Goal: Check status: Check status

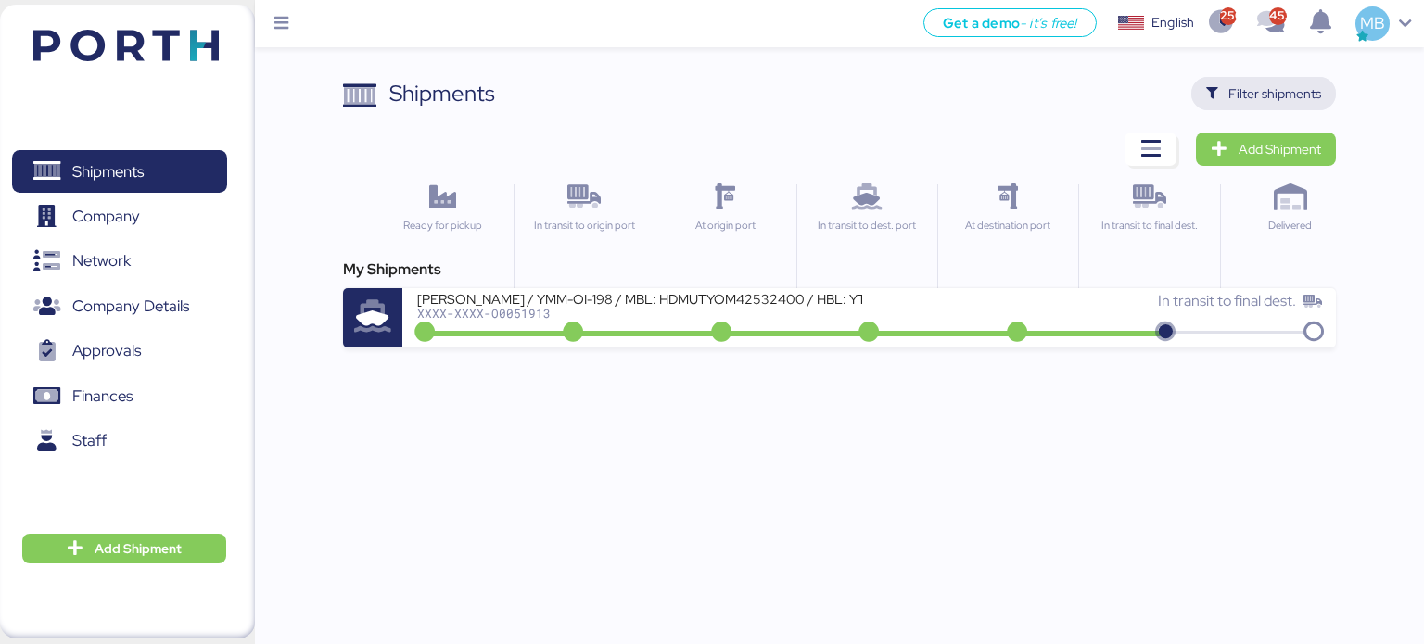
click at [1269, 92] on span "Filter shipments" at bounding box center [1275, 94] width 93 height 22
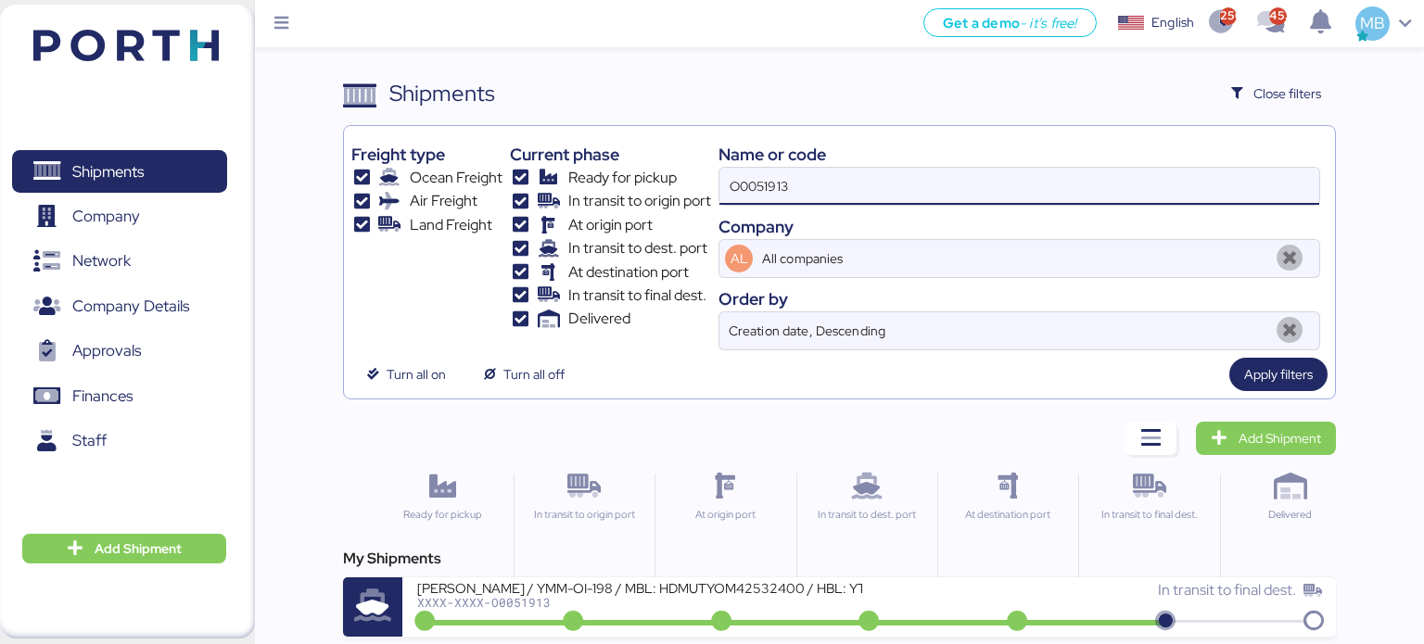
drag, startPoint x: 901, startPoint y: 184, endPoint x: 721, endPoint y: 176, distance: 181.0
click at [721, 176] on input "O0051913" at bounding box center [1020, 186] width 600 height 37
paste input "O0051965"
type input "O0051965"
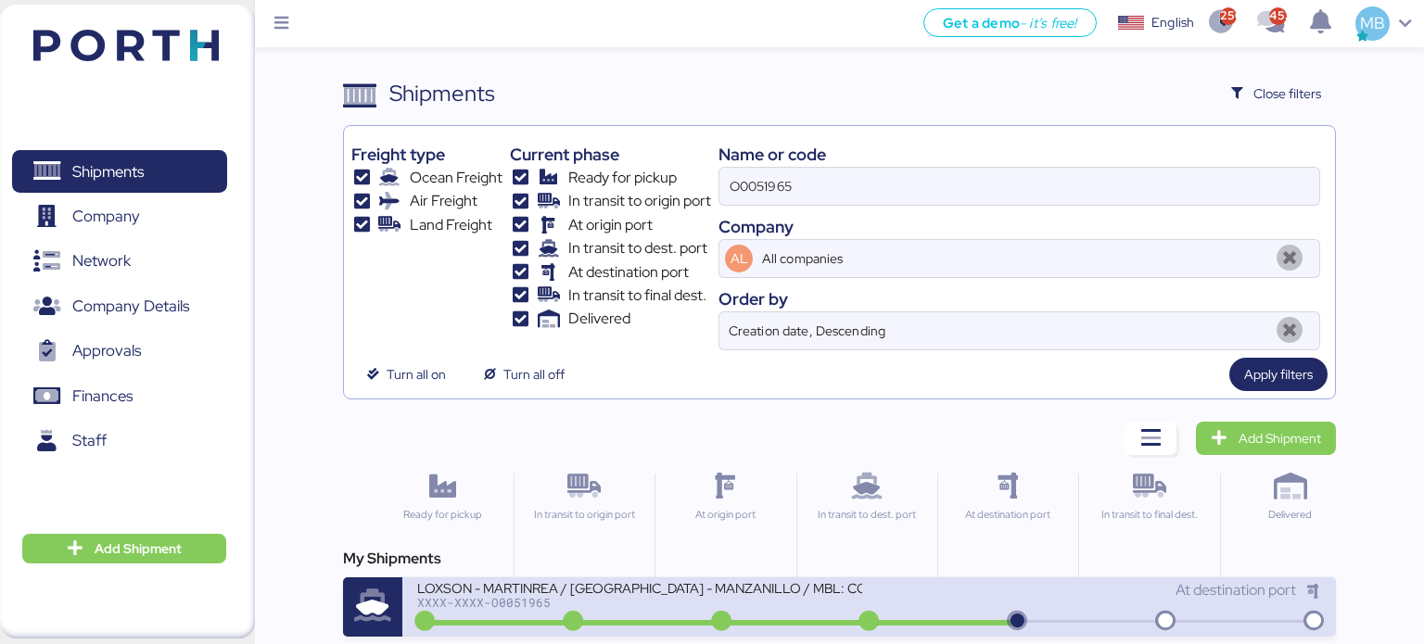
click at [668, 596] on div "XXXX-XXXX-O0051965" at bounding box center [639, 602] width 445 height 13
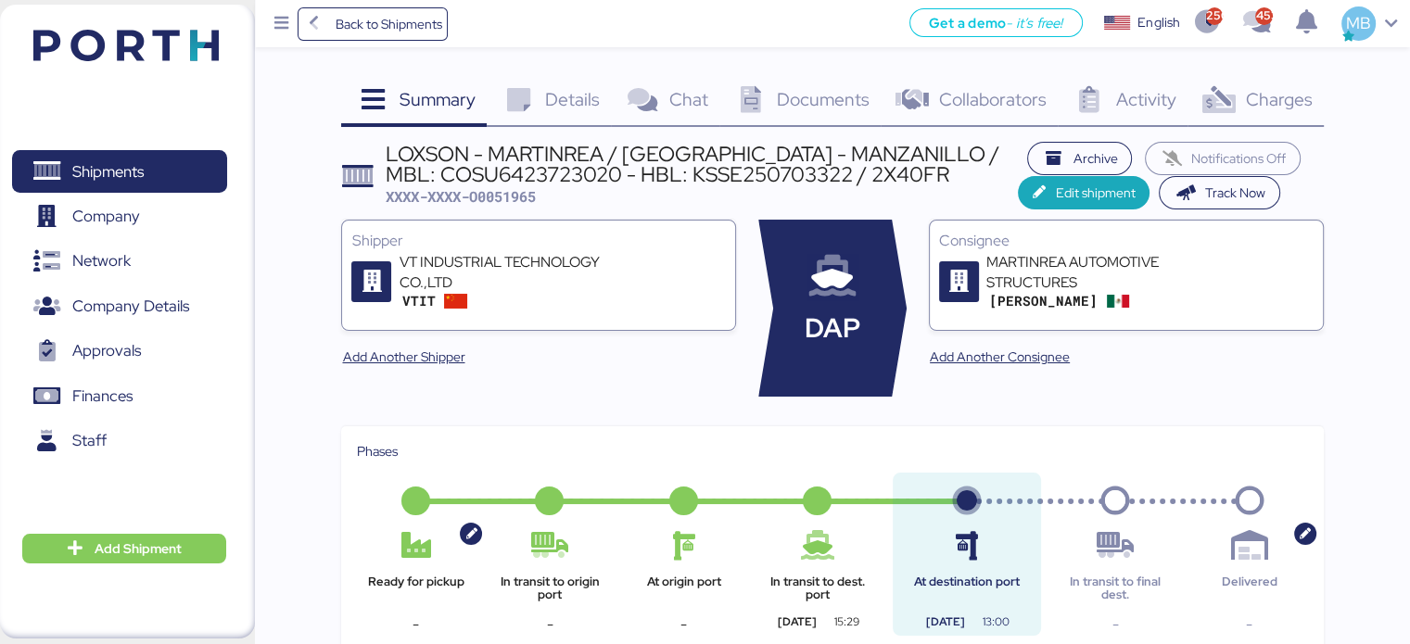
click at [567, 90] on span "Details" at bounding box center [572, 99] width 55 height 24
